Goal: Task Accomplishment & Management: Use online tool/utility

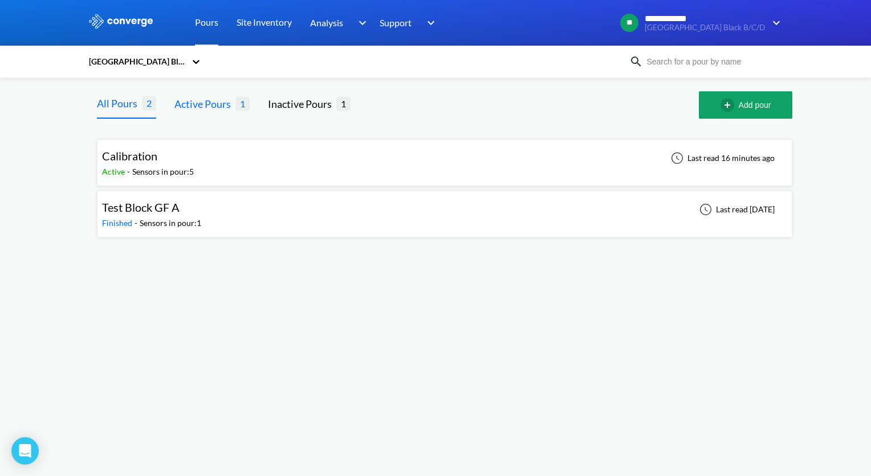
click at [208, 105] on div "Active Pours" at bounding box center [205, 104] width 61 height 16
click at [108, 108] on div "All Pours" at bounding box center [119, 104] width 45 height 16
click at [137, 213] on span "Test Block GF A" at bounding box center [141, 207] width 78 height 14
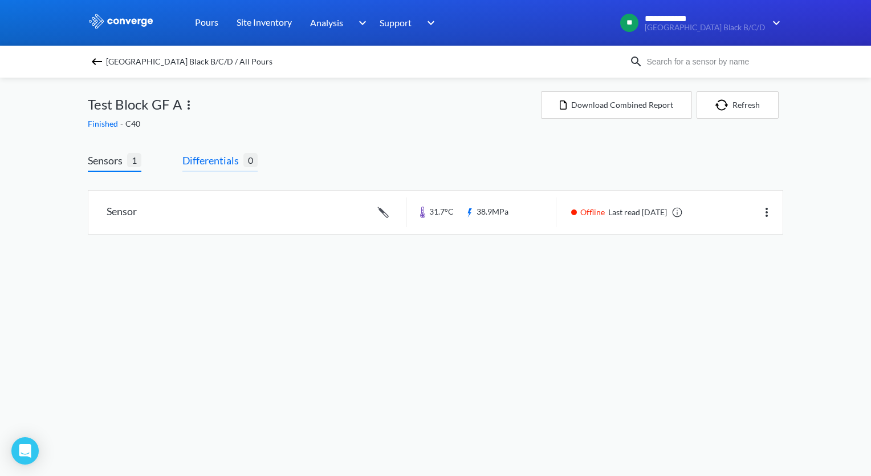
click at [221, 162] on span "Differentials" at bounding box center [213, 160] width 61 height 16
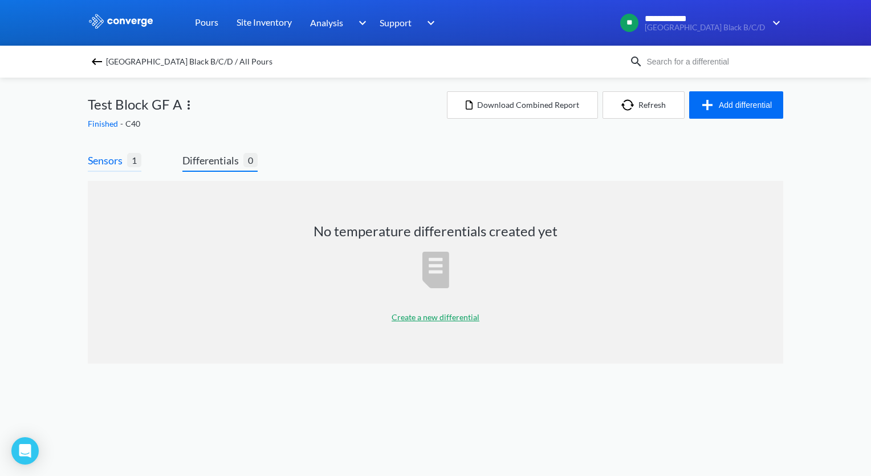
click at [107, 157] on span "Sensors" at bounding box center [107, 160] width 39 height 16
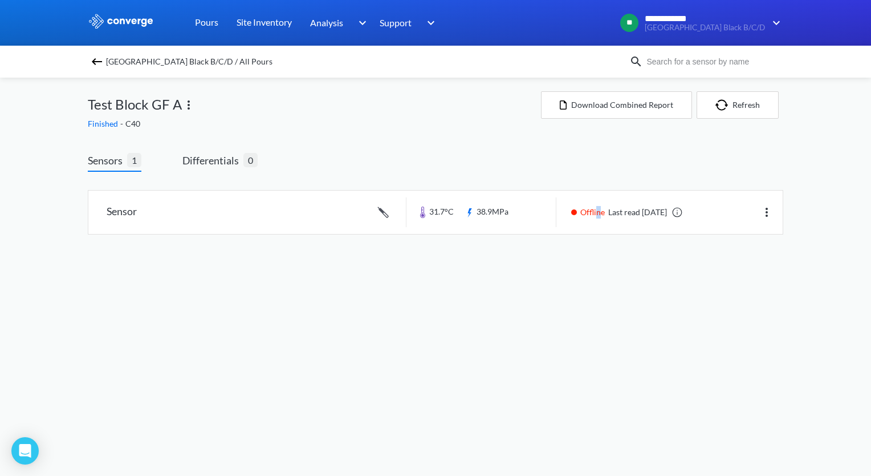
click at [598, 153] on div "Sensors 1 Differentials 0 Sensor 31.7°C 38.9MPa Offline Last read [DATE]" at bounding box center [436, 204] width 696 height 105
click at [636, 170] on div "Sensors 1 Differentials 0 Sensor 31.7°C 38.9MPa Offline Last read [DATE]" at bounding box center [436, 204] width 696 height 105
click at [95, 63] on img at bounding box center [97, 62] width 14 height 14
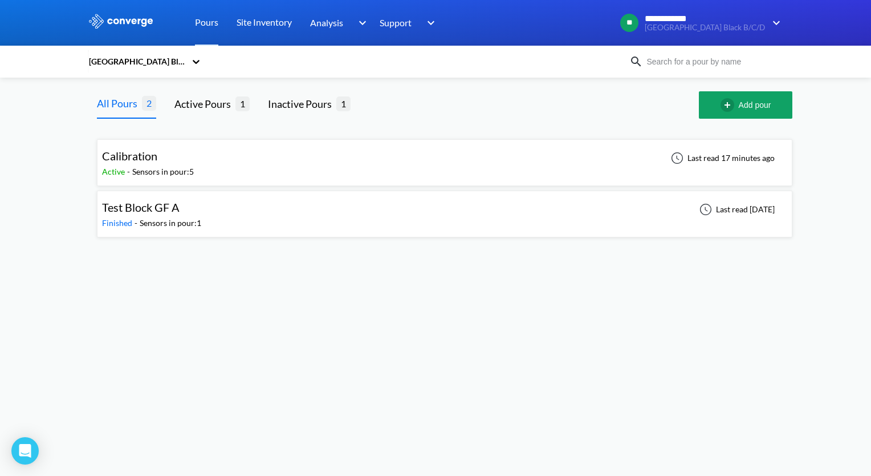
click at [119, 164] on div "Calibration" at bounding box center [129, 156] width 55 height 18
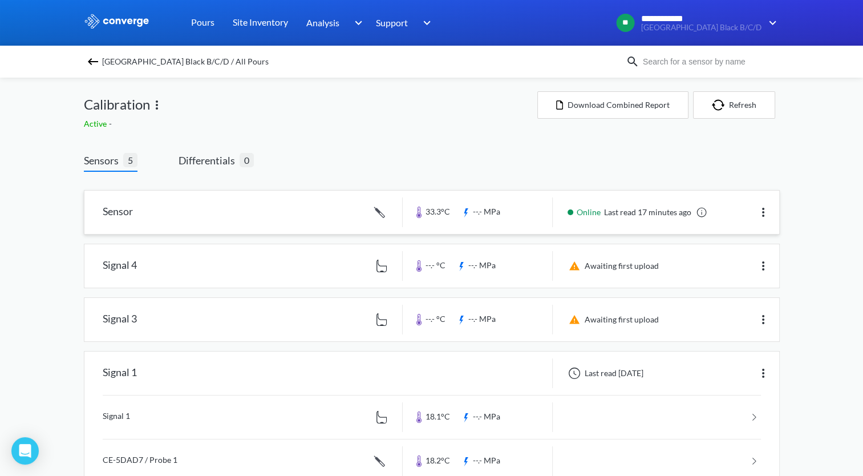
click at [112, 210] on link at bounding box center [431, 211] width 695 height 43
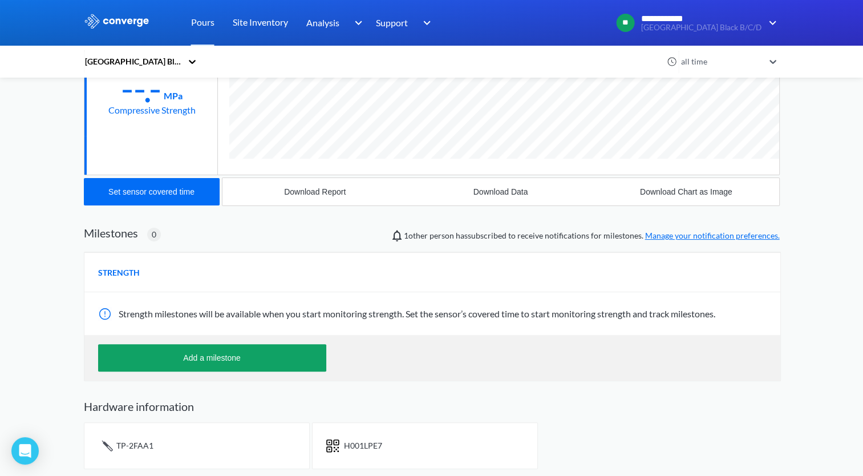
scroll to position [231, 0]
click at [133, 446] on span "TP-2FAA1" at bounding box center [134, 445] width 37 height 10
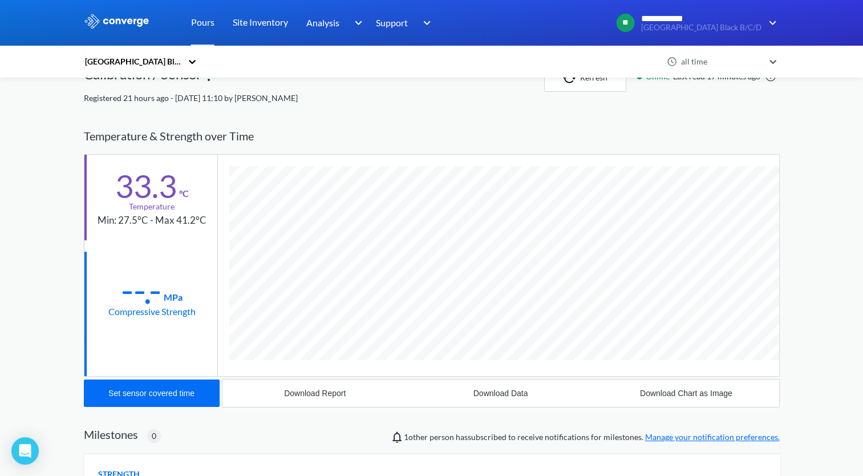
scroll to position [0, 0]
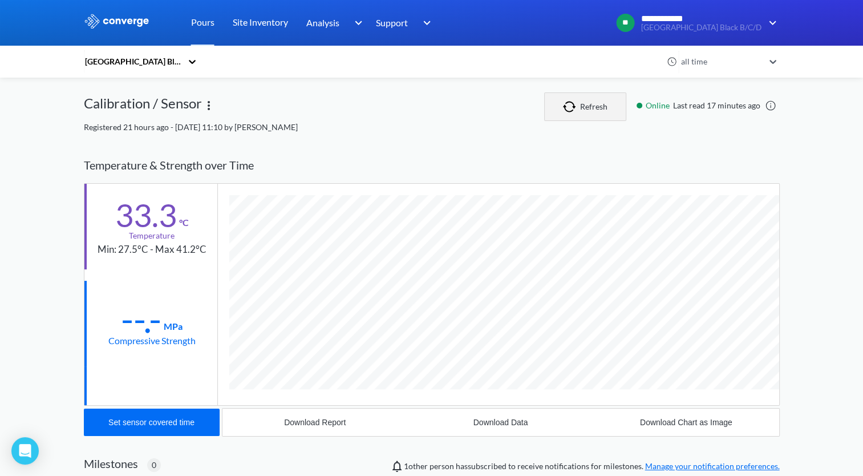
click at [581, 108] on button "Refresh" at bounding box center [585, 106] width 82 height 29
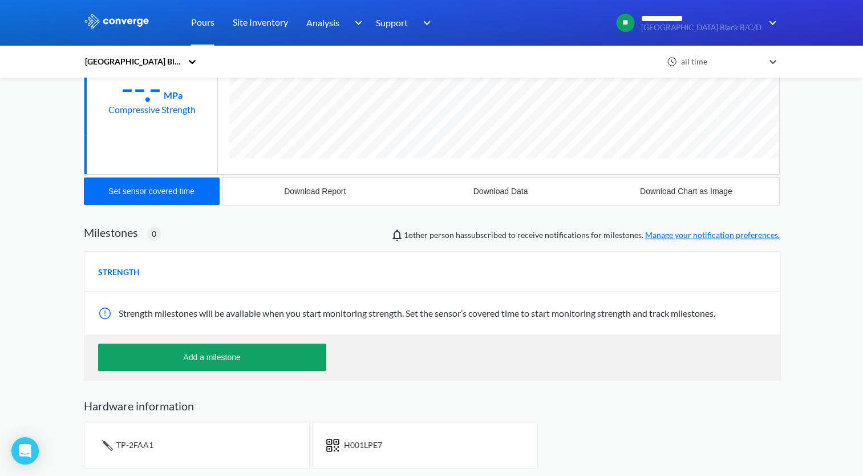
scroll to position [174, 0]
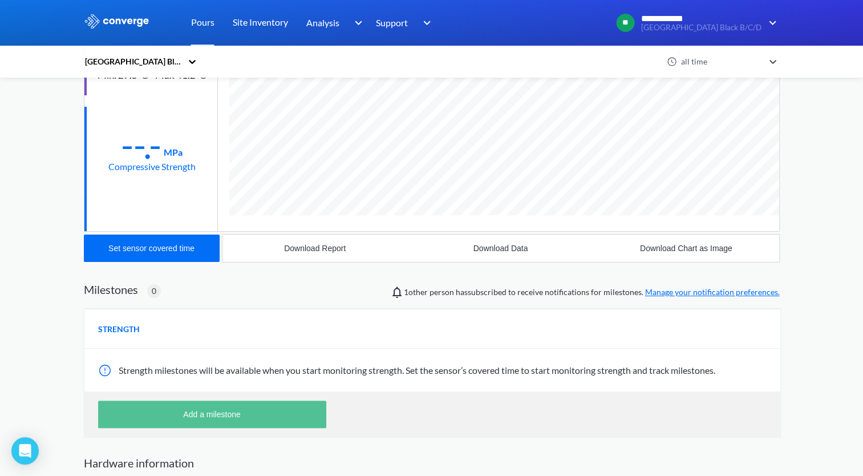
click at [232, 416] on button "Add a milestone" at bounding box center [212, 413] width 228 height 27
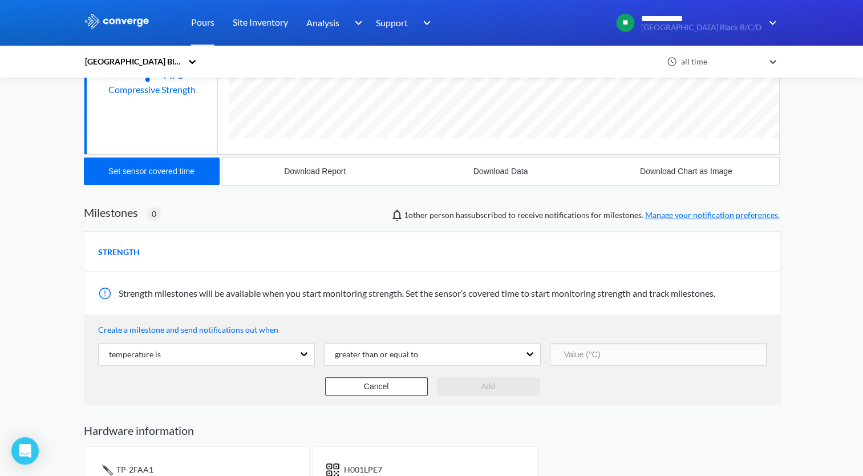
scroll to position [276, 0]
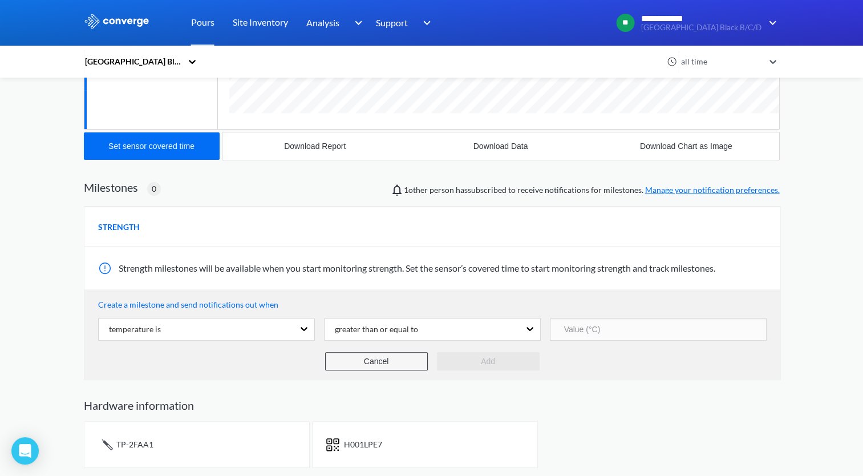
click at [342, 362] on button "Cancel" at bounding box center [376, 361] width 103 height 18
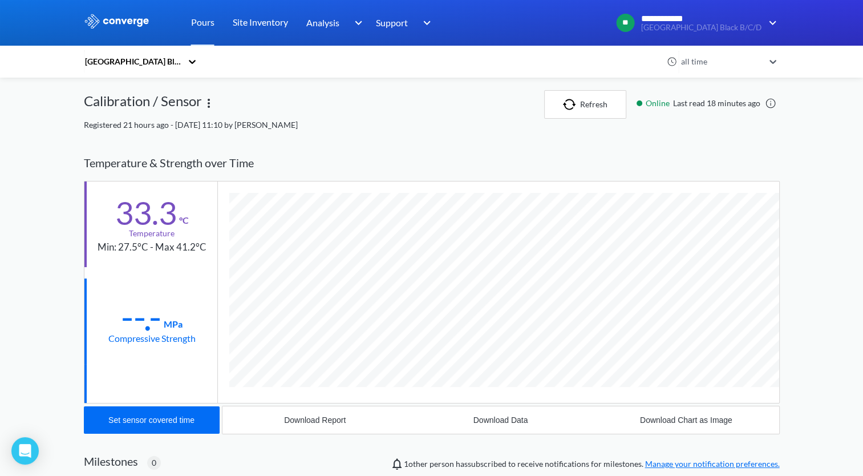
scroll to position [0, 0]
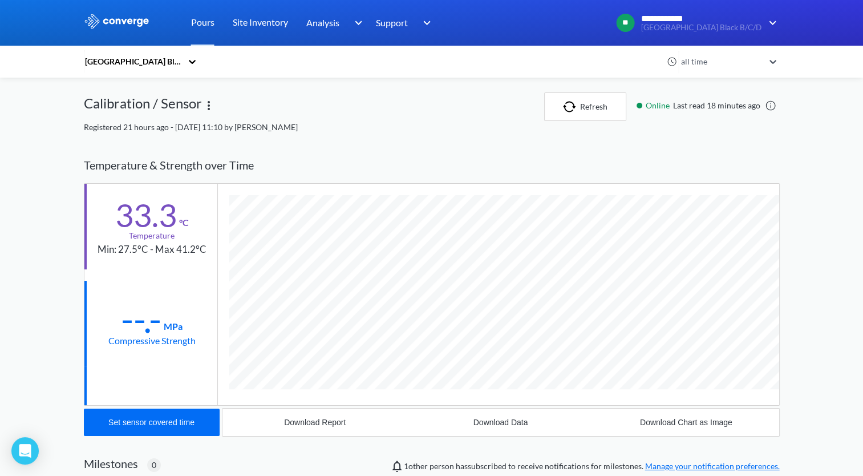
click at [196, 62] on icon at bounding box center [192, 62] width 7 height 4
click at [351, 108] on div "Calibration / Sensor" at bounding box center [314, 106] width 460 height 29
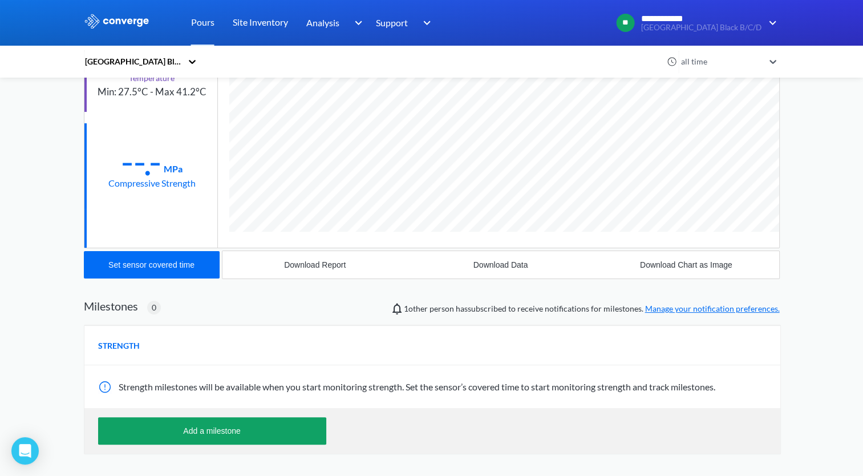
scroll to position [171, 0]
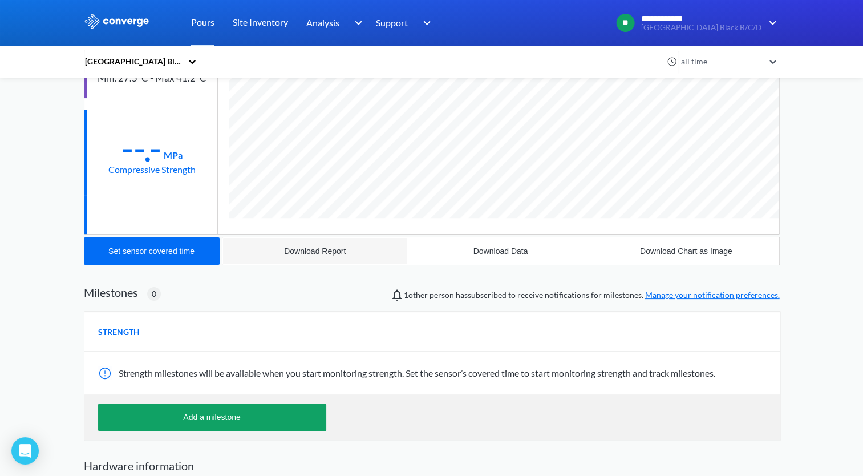
click at [304, 248] on div "Download Report" at bounding box center [315, 250] width 62 height 9
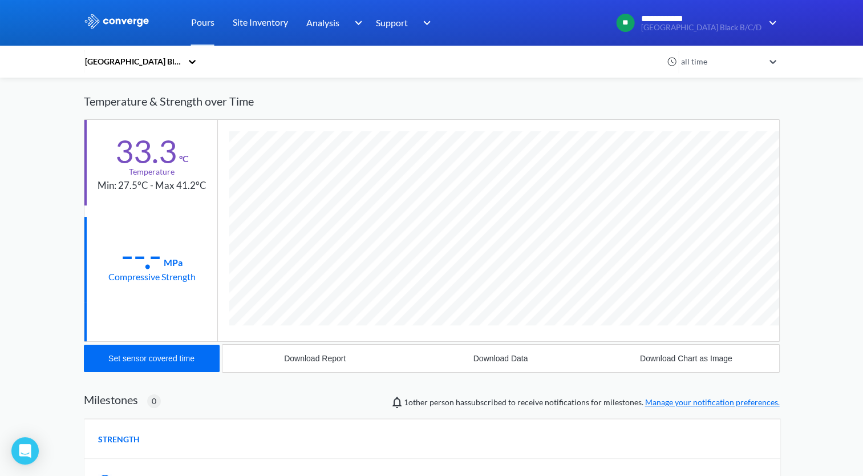
scroll to position [0, 0]
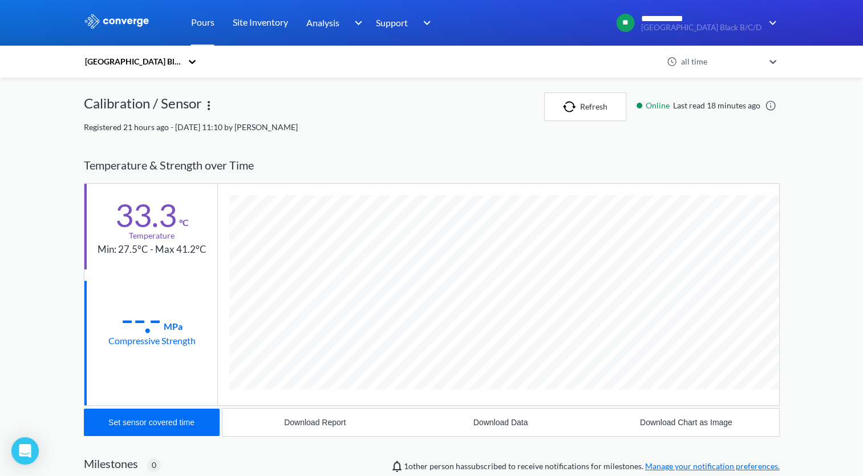
click at [120, 22] on img at bounding box center [117, 21] width 66 height 15
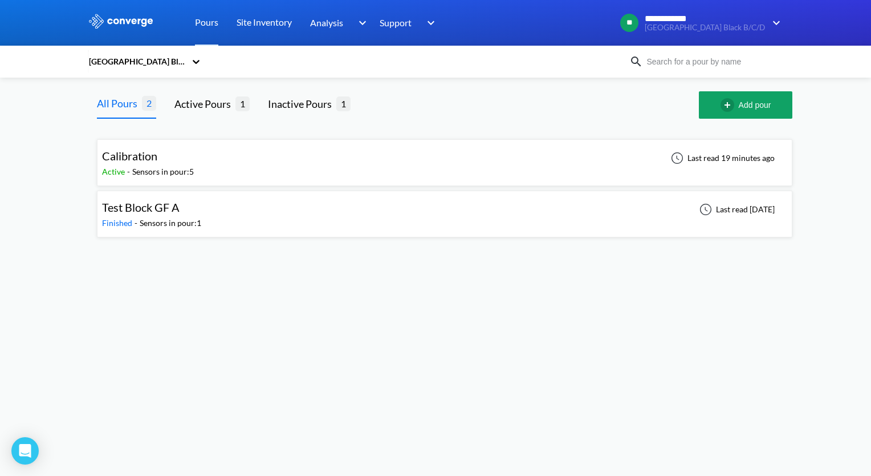
click at [112, 170] on span "Active" at bounding box center [114, 172] width 25 height 10
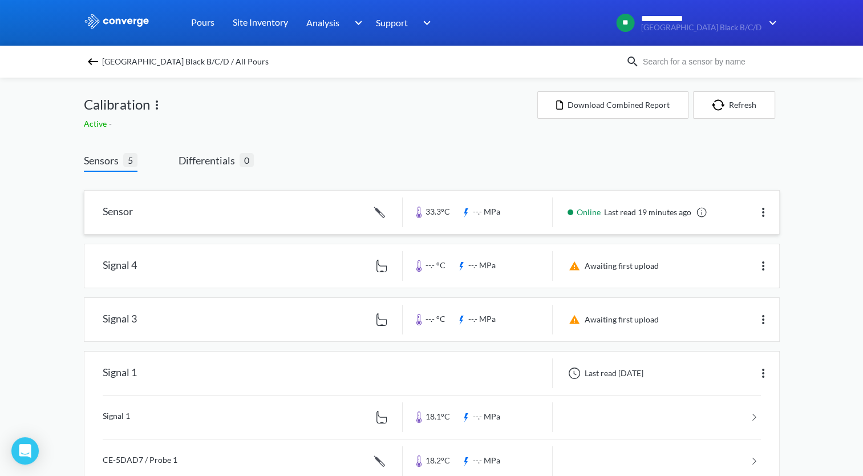
click at [761, 209] on img at bounding box center [763, 212] width 14 height 14
click at [808, 175] on div "**********" at bounding box center [431, 323] width 863 height 647
click at [200, 23] on link "Pours" at bounding box center [202, 23] width 23 height 46
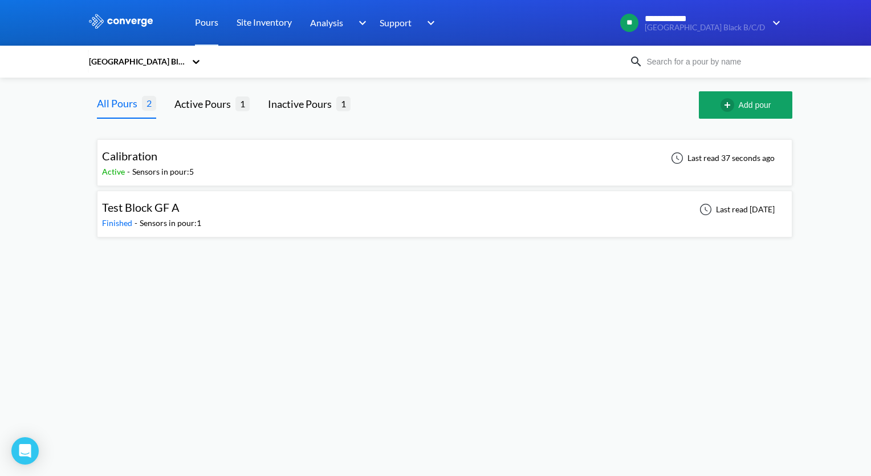
click at [139, 159] on span "Calibration" at bounding box center [129, 156] width 55 height 14
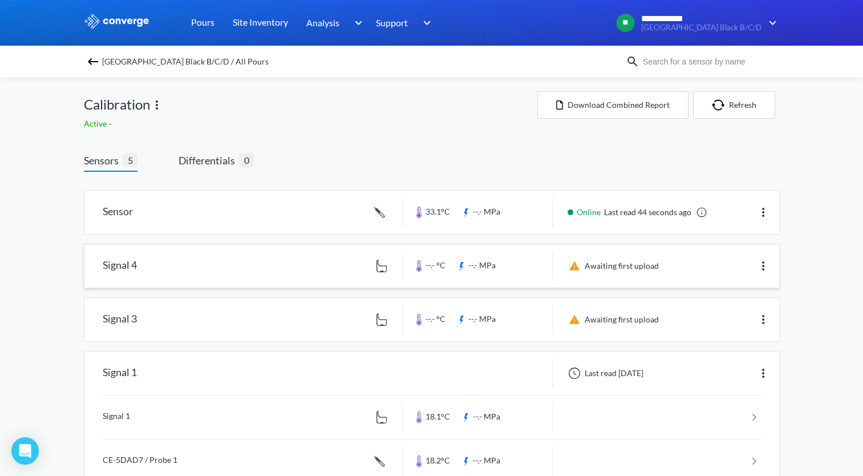
click at [122, 266] on link at bounding box center [431, 265] width 695 height 43
click at [118, 318] on link at bounding box center [431, 319] width 695 height 43
click at [118, 208] on link at bounding box center [431, 211] width 695 height 43
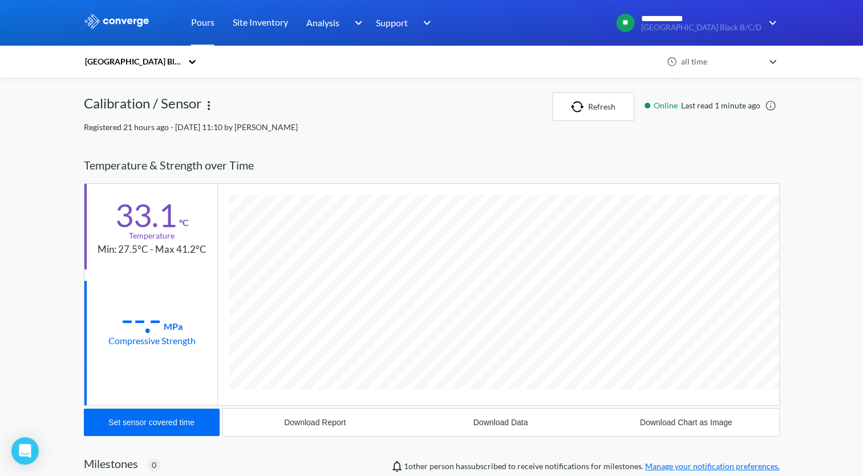
click at [399, 103] on div "Calibration / Sensor" at bounding box center [318, 106] width 468 height 29
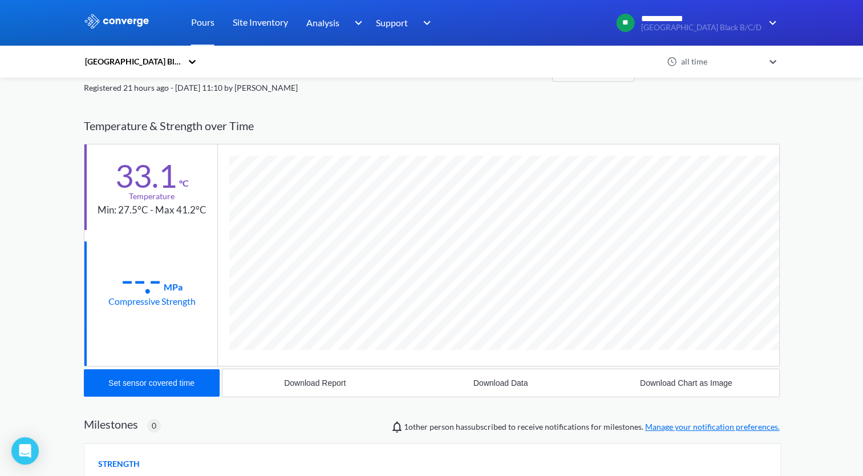
scroll to position [57, 0]
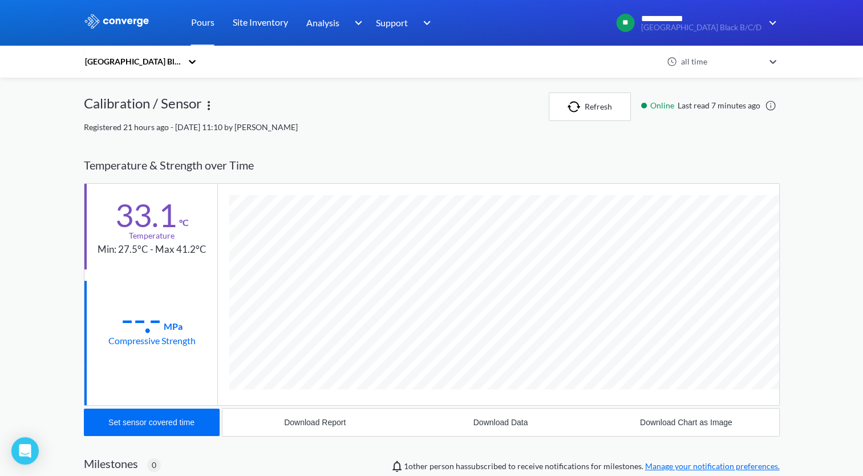
scroll to position [606, 696]
click at [22, 273] on div "**********" at bounding box center [431, 354] width 863 height 708
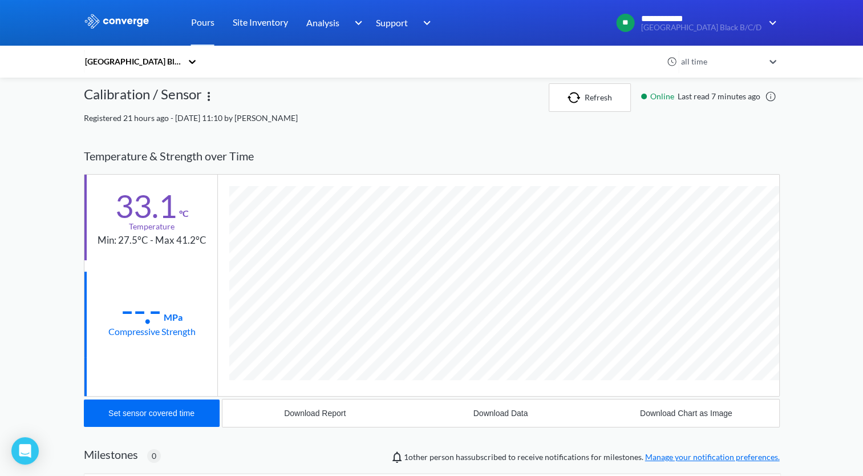
scroll to position [0, 0]
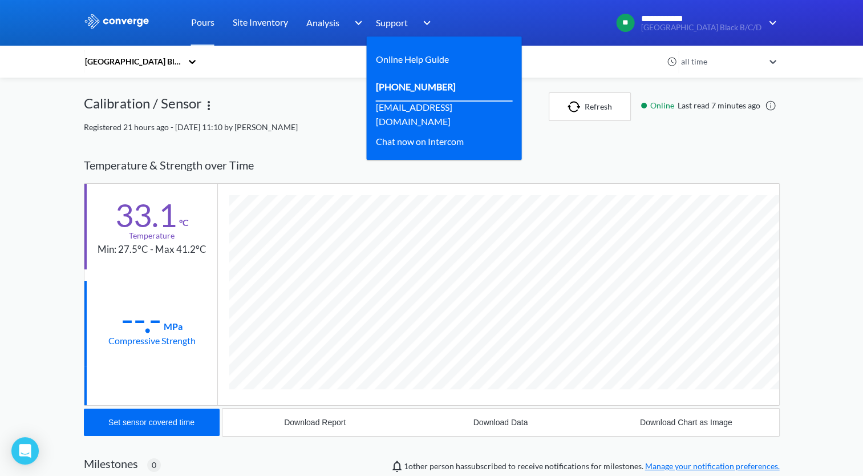
click at [420, 88] on link "[PHONE_NUMBER]" at bounding box center [416, 86] width 80 height 14
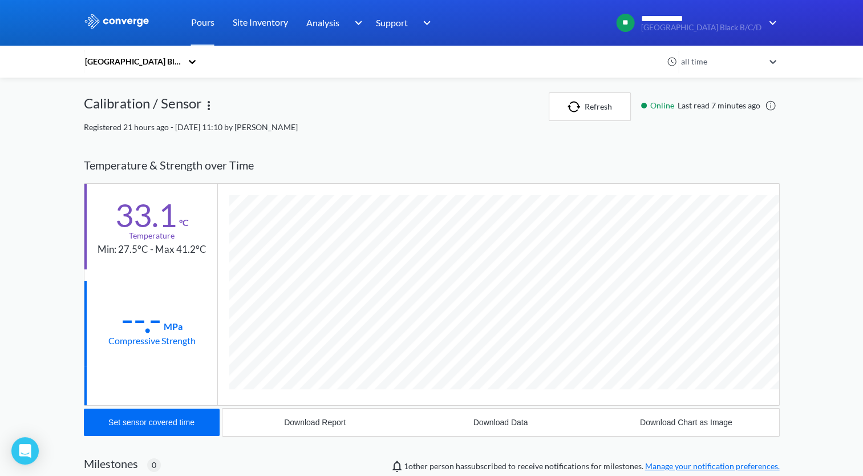
click at [352, 136] on div "Devonshire Gardens Black B/C/D all time Calibration / Sensor Refresh Online Las…" at bounding box center [432, 395] width 696 height 607
click at [262, 19] on link "Site Inventory" at bounding box center [260, 23] width 55 height 46
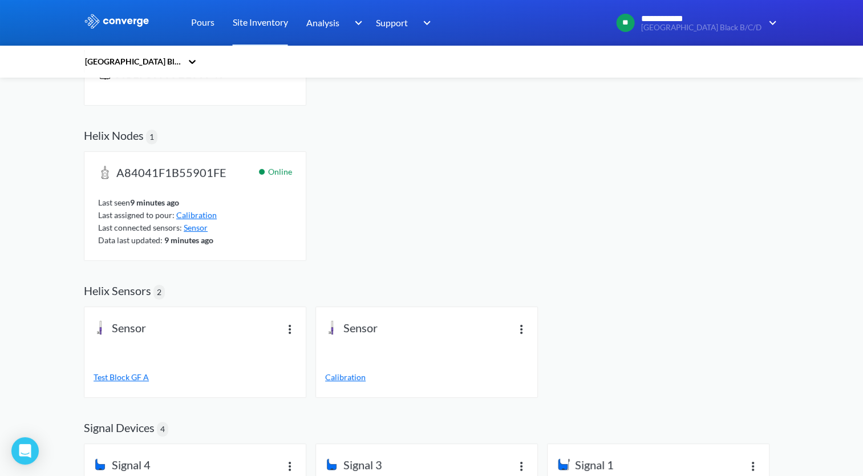
scroll to position [74, 0]
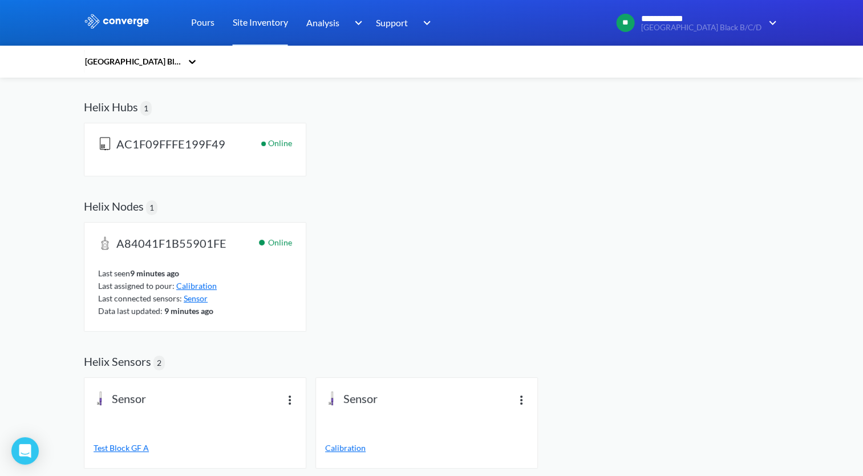
click at [194, 285] on span "Calibration" at bounding box center [196, 286] width 40 height 10
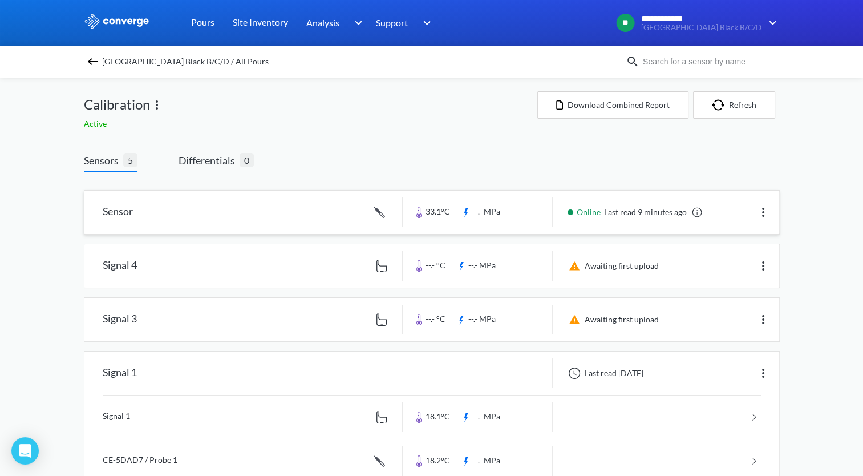
click at [110, 214] on link at bounding box center [431, 211] width 695 height 43
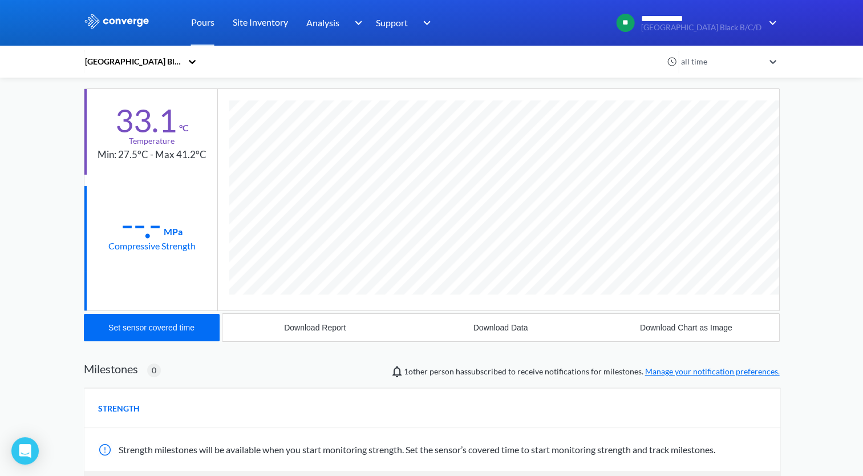
scroll to position [114, 0]
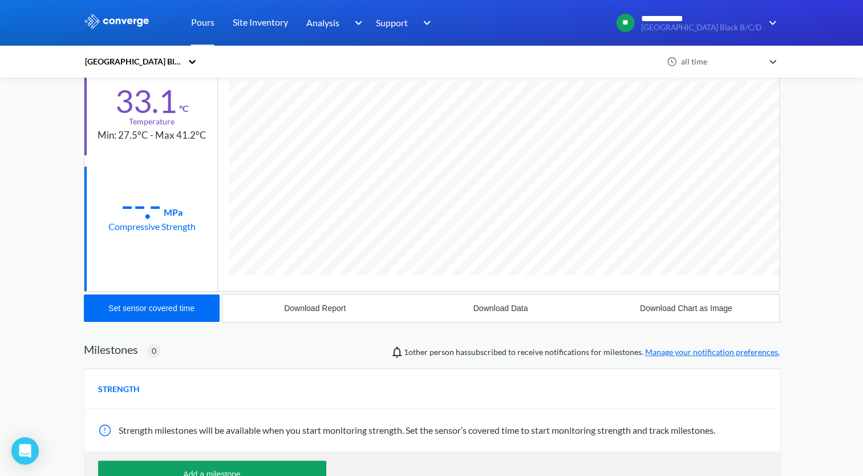
click at [683, 353] on link "Manage your notification preferences." at bounding box center [712, 352] width 135 height 10
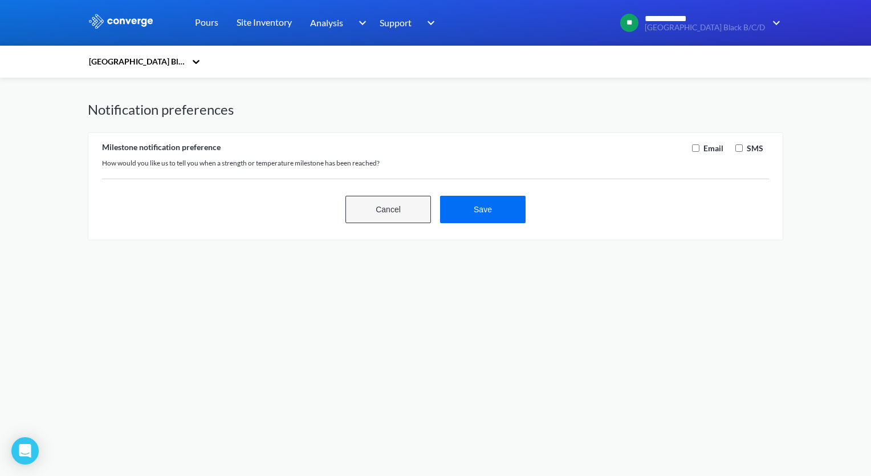
click at [390, 210] on button "Cancel" at bounding box center [389, 209] width 86 height 27
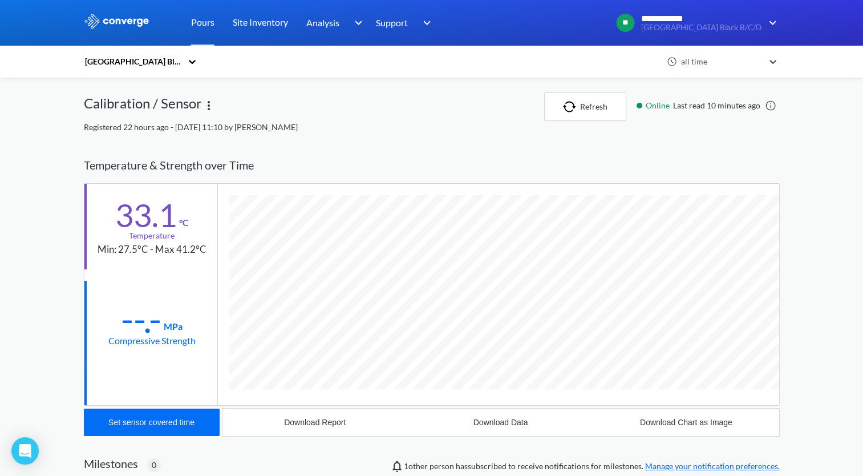
scroll to position [606, 696]
click at [817, 297] on div "**********" at bounding box center [431, 354] width 863 height 708
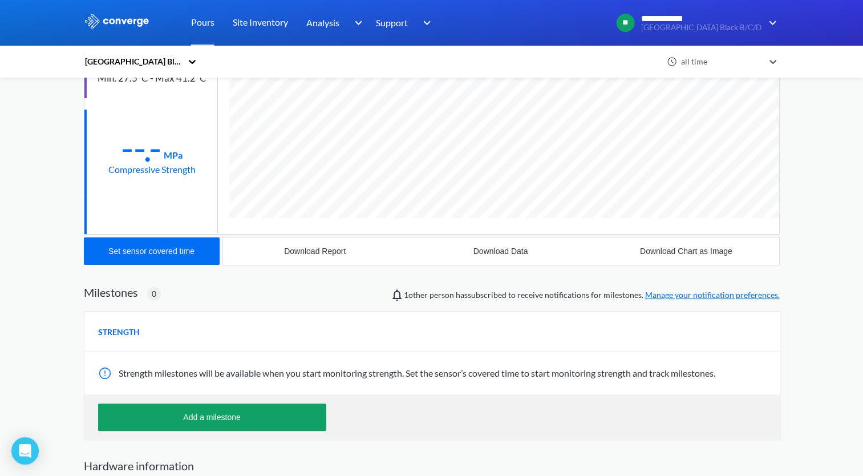
scroll to position [0, 0]
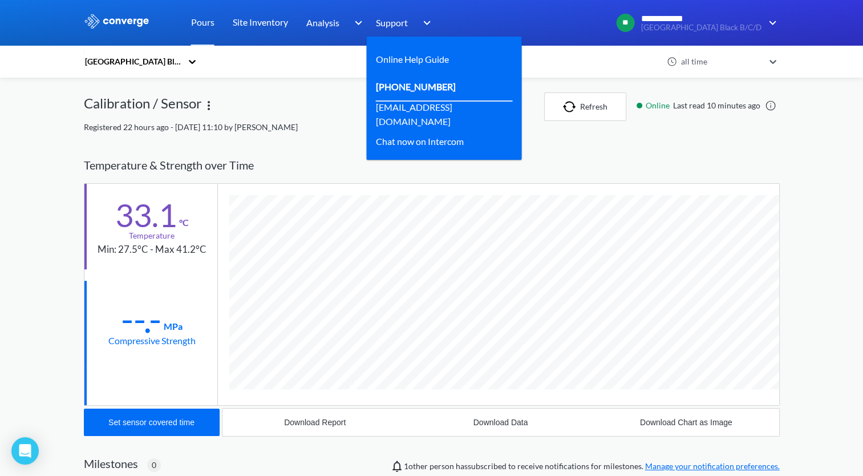
click at [408, 89] on link "[PHONE_NUMBER]" at bounding box center [416, 86] width 80 height 14
